Goal: Task Accomplishment & Management: Use online tool/utility

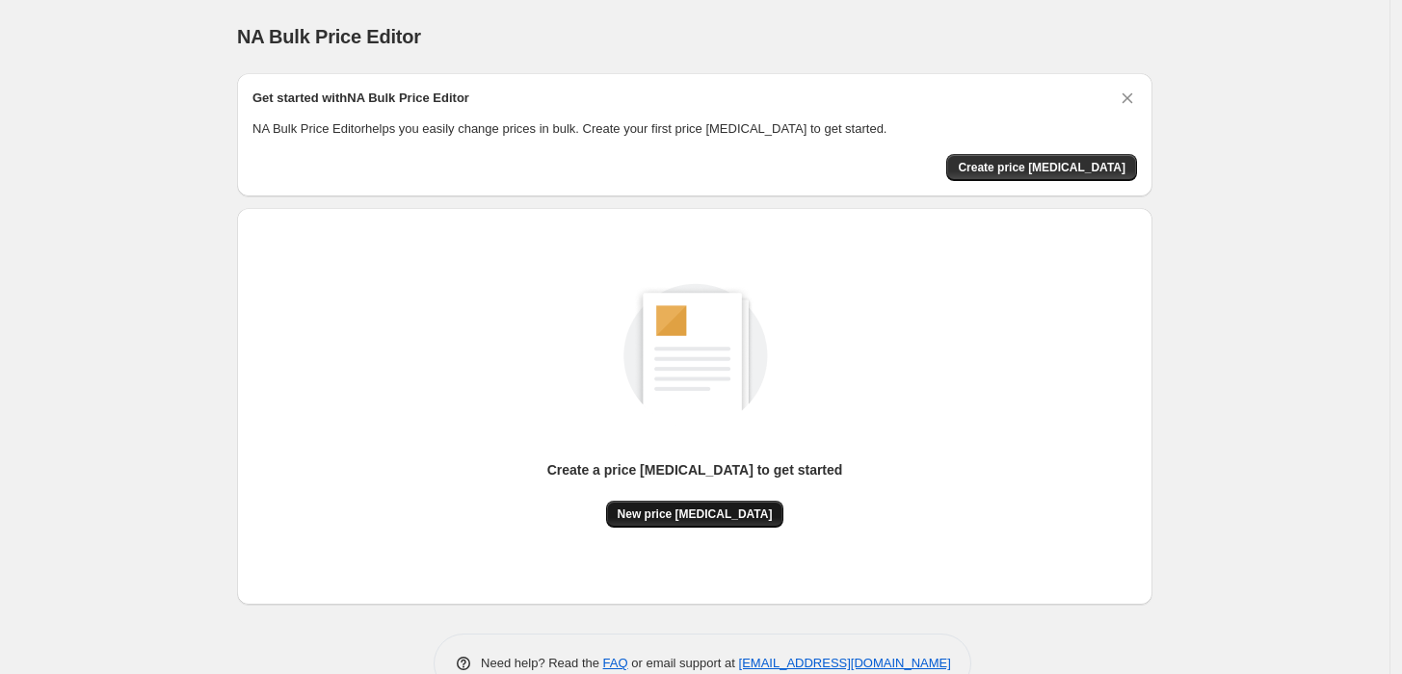
click at [701, 524] on button "New price [MEDICAL_DATA]" at bounding box center [695, 514] width 178 height 27
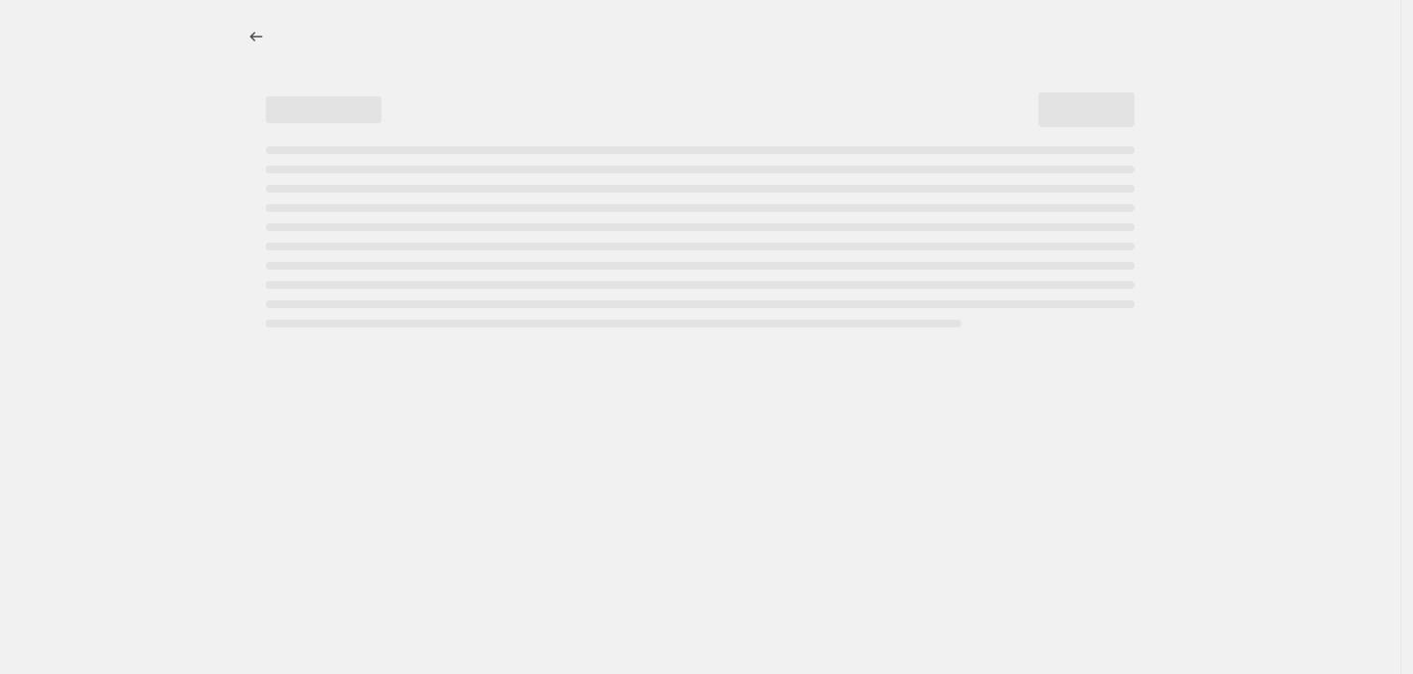
select select "percentage"
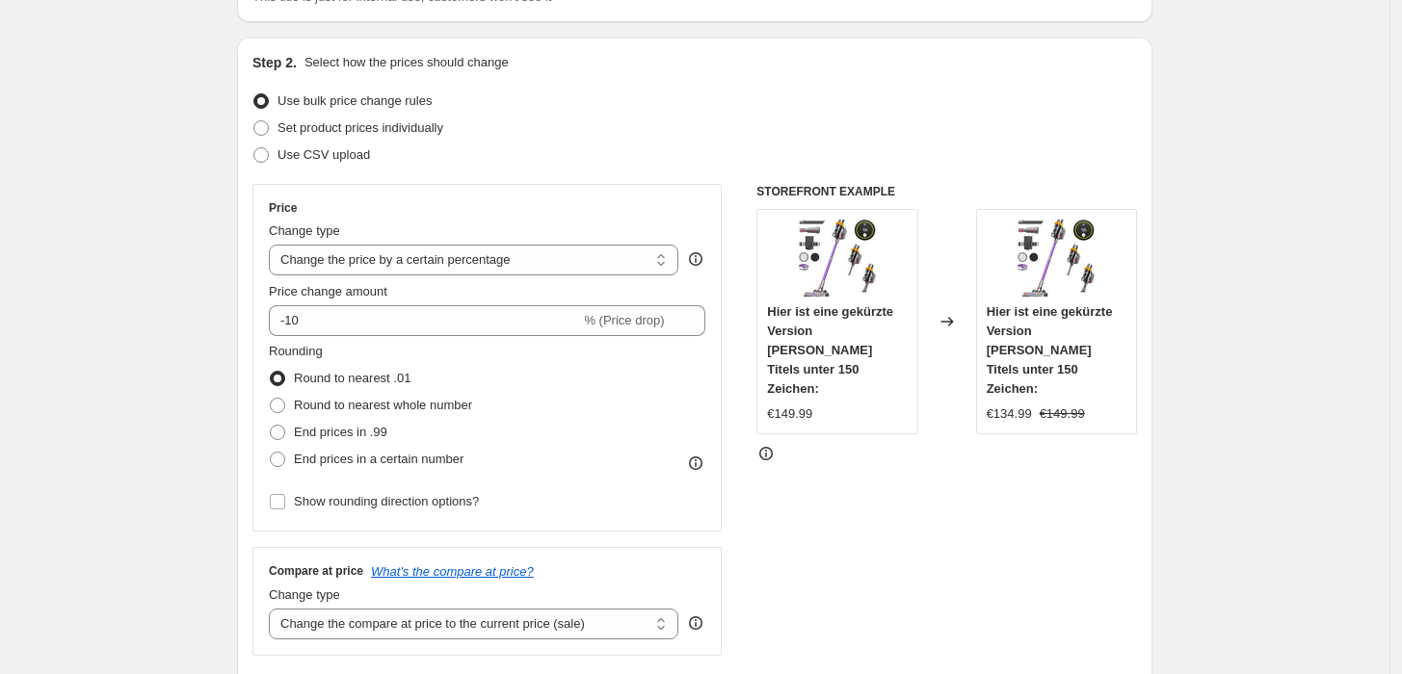
scroll to position [181, 0]
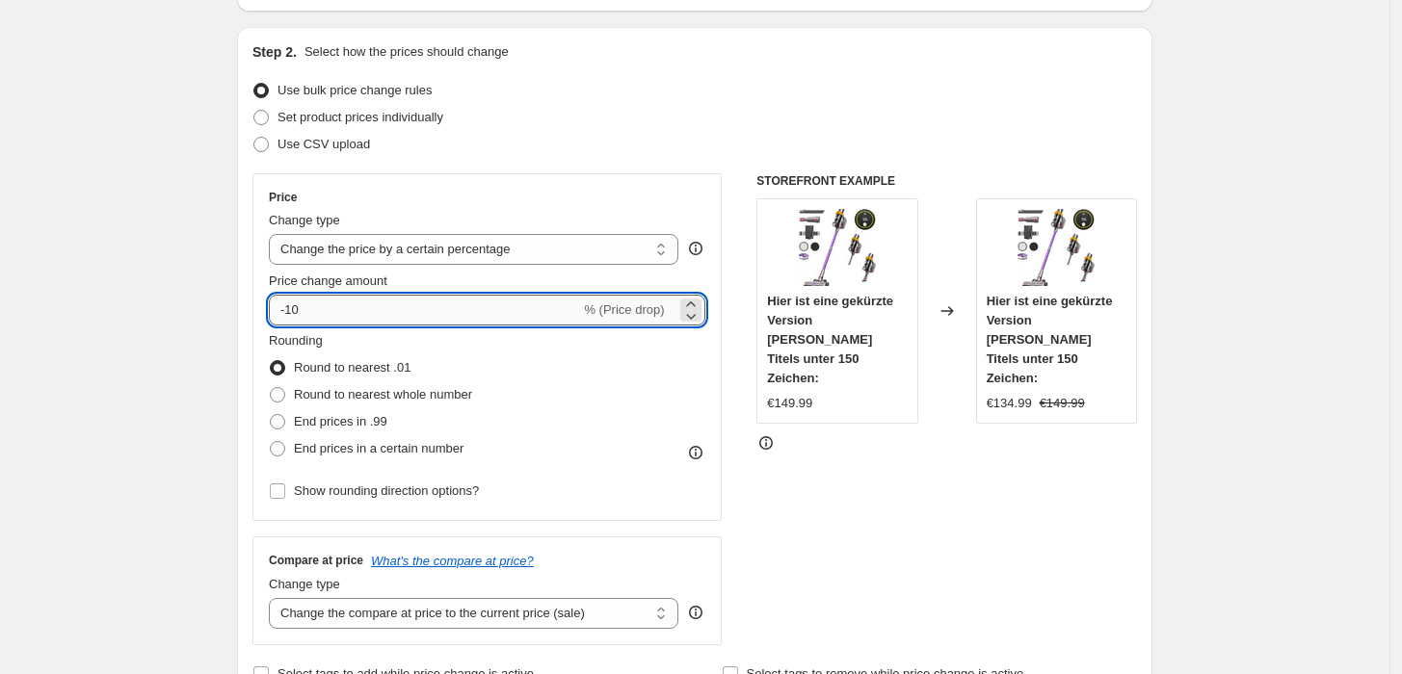
click at [320, 314] on input "-10" at bounding box center [424, 310] width 311 height 31
type input "-1"
type input "-30"
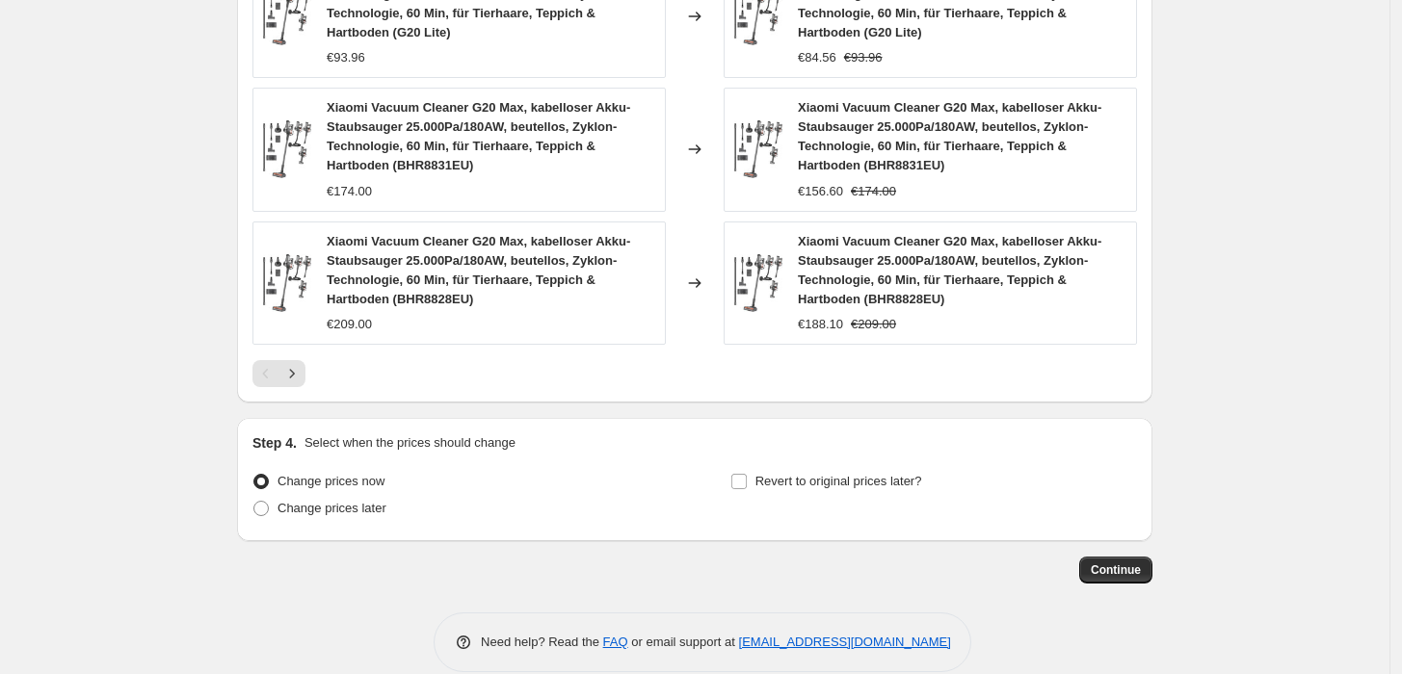
scroll to position [1408, 0]
click at [1108, 579] on span "Continue" at bounding box center [1115, 571] width 50 height 15
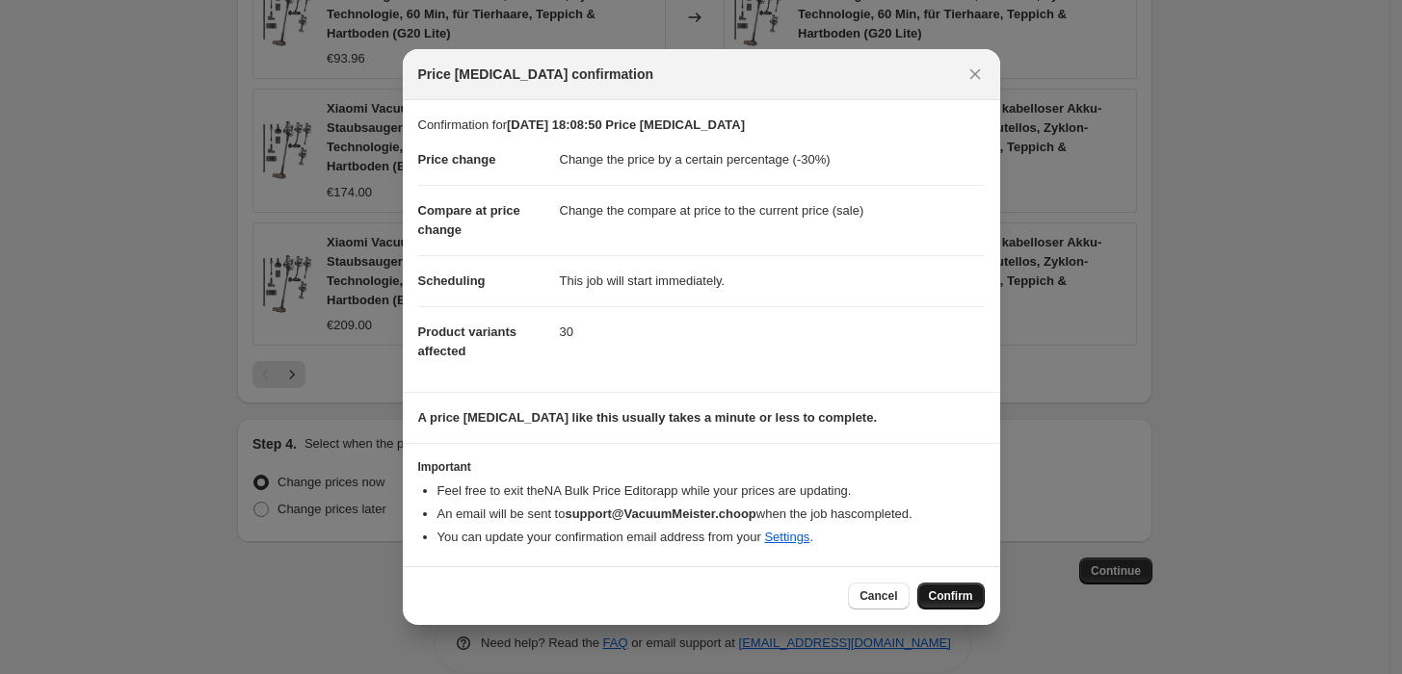
click at [955, 603] on span "Confirm" at bounding box center [951, 596] width 44 height 15
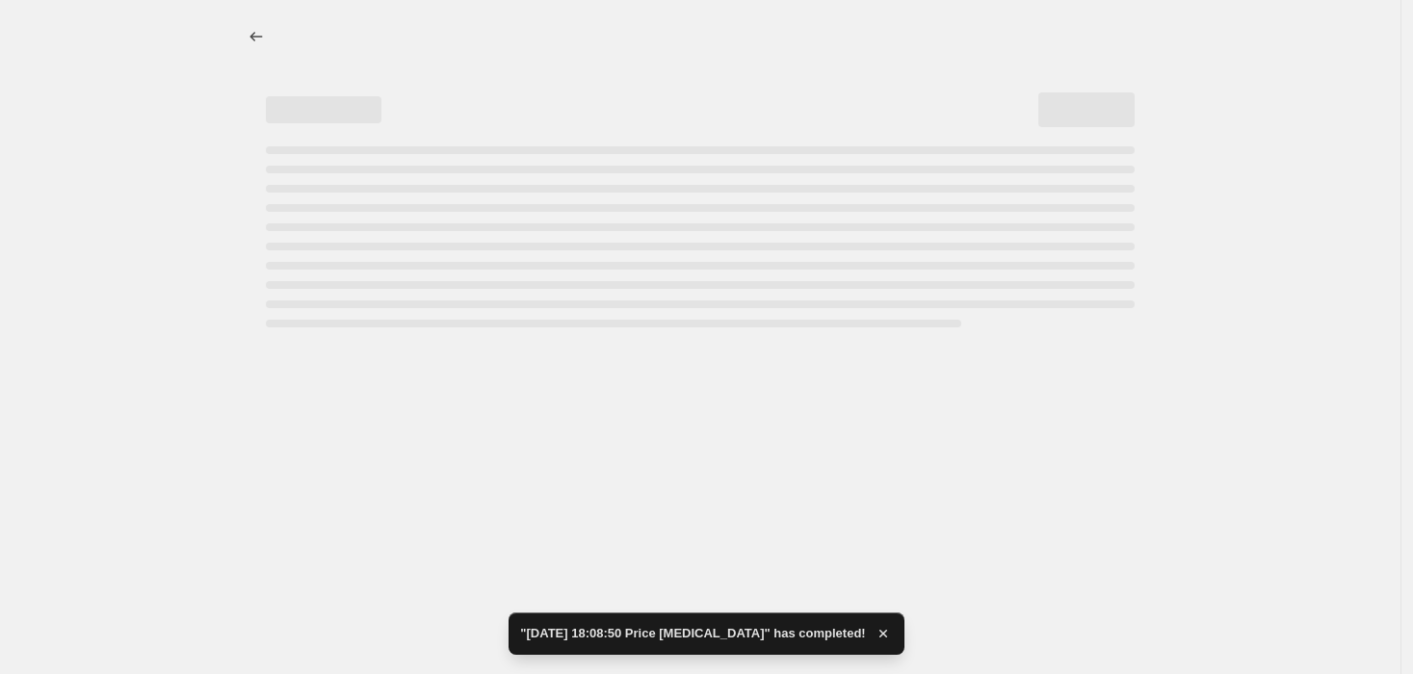
select select "percentage"
